Goal: Navigation & Orientation: Find specific page/section

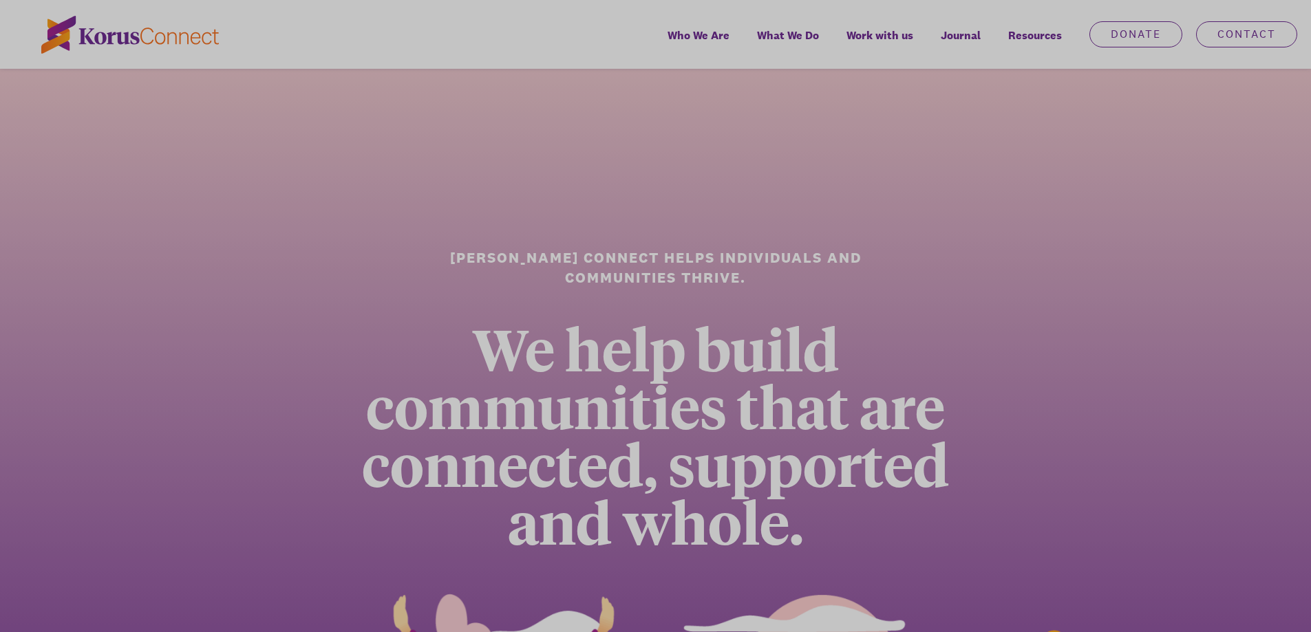
scroll to position [4367, 0]
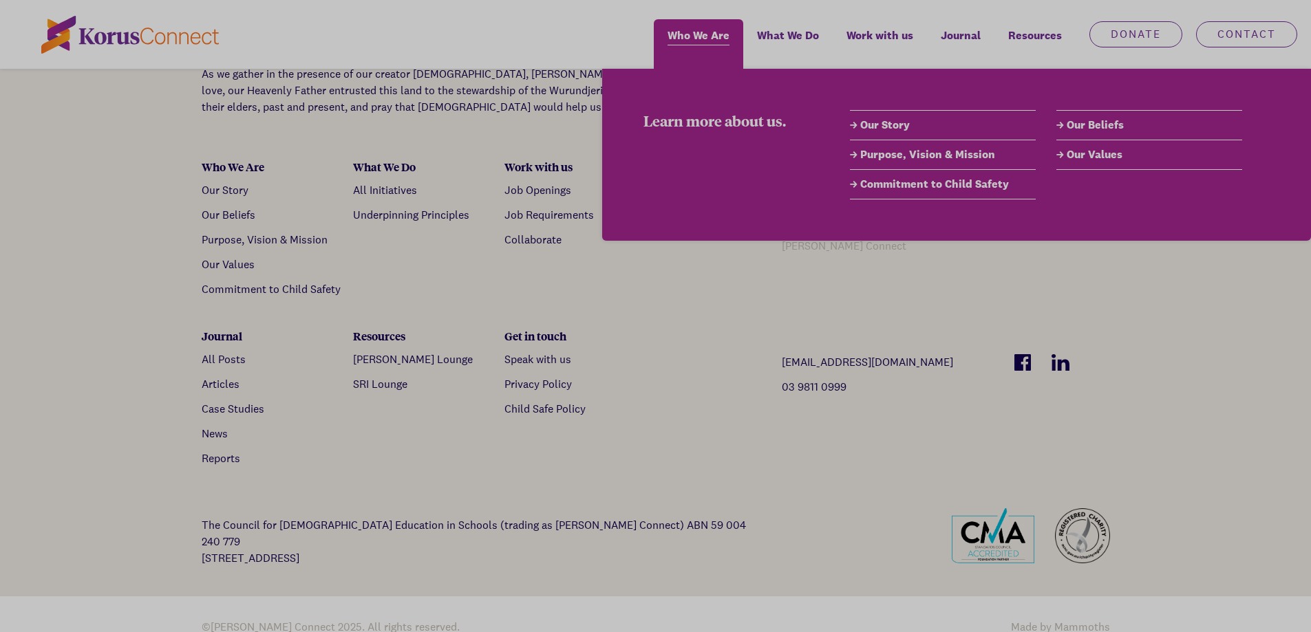
click at [711, 40] on span "Who We Are" at bounding box center [699, 35] width 62 height 20
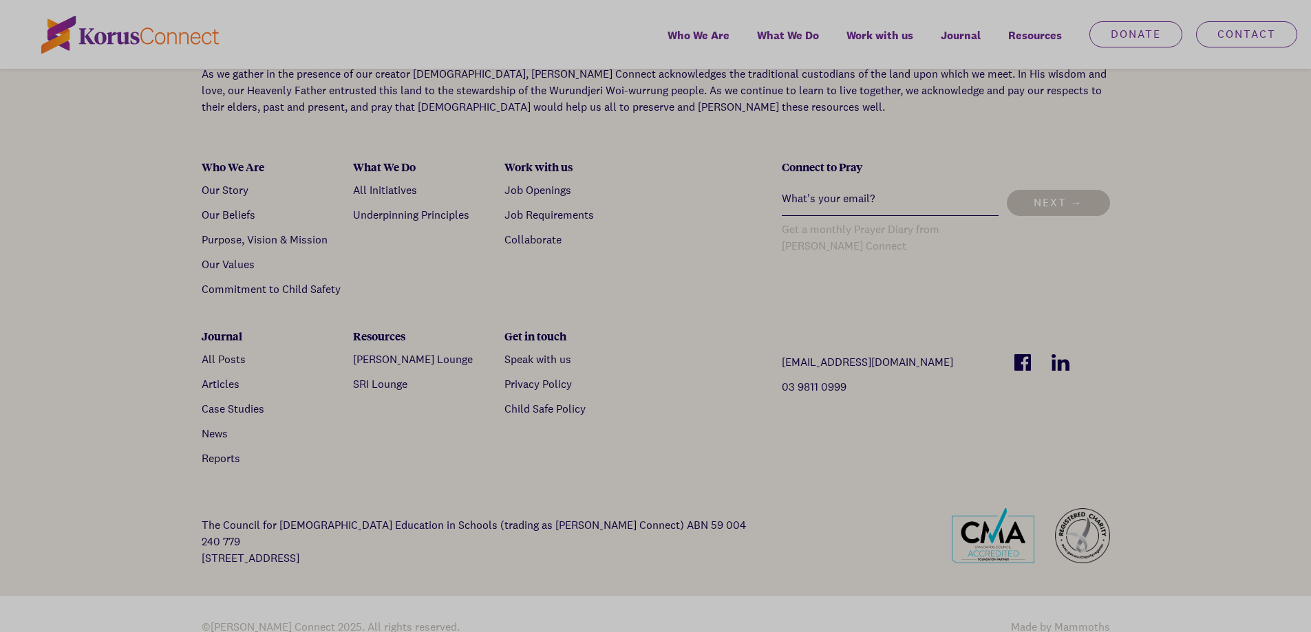
click at [1050, 354] on li at bounding box center [1060, 371] width 39 height 35
click at [1057, 354] on img at bounding box center [1061, 362] width 18 height 17
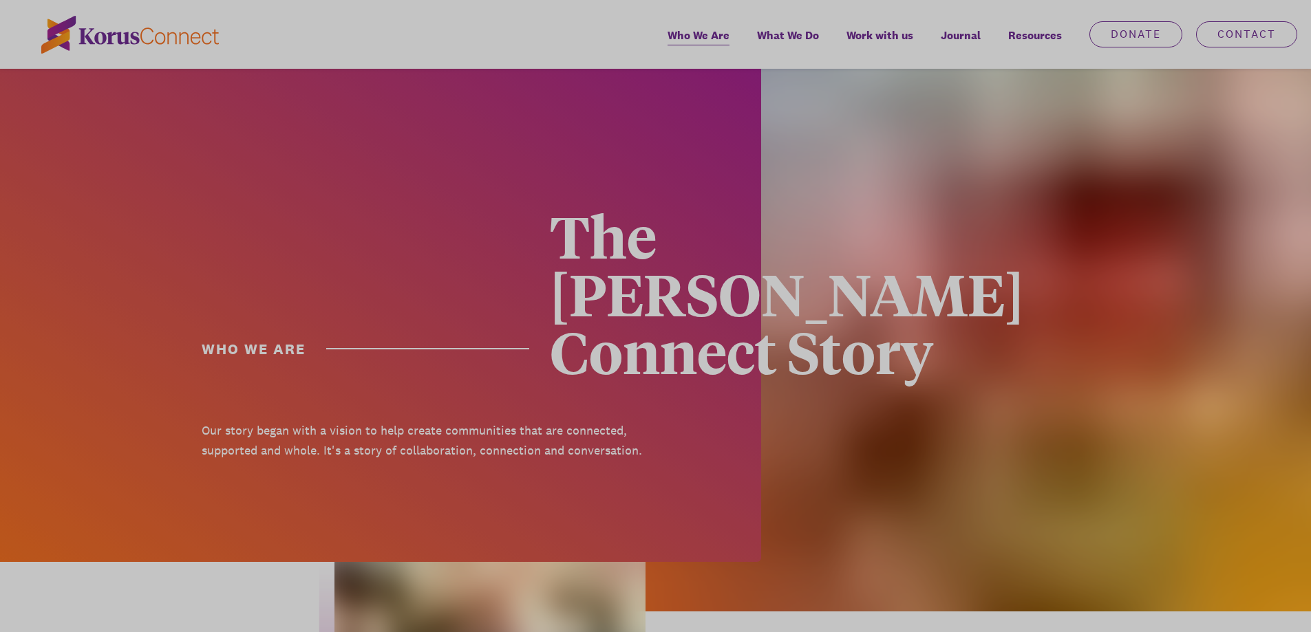
scroll to position [1723, 0]
